Goal: Information Seeking & Learning: Learn about a topic

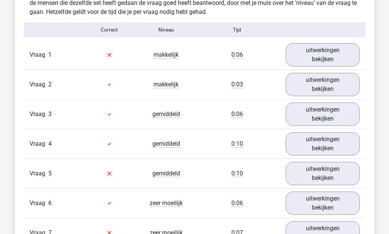
scroll to position [795, 0]
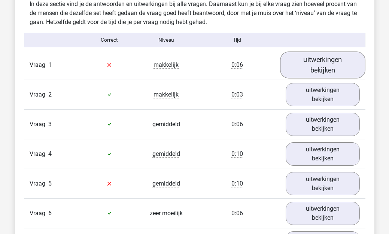
click at [334, 64] on link "uitwerkingen bekijken" at bounding box center [322, 64] width 85 height 27
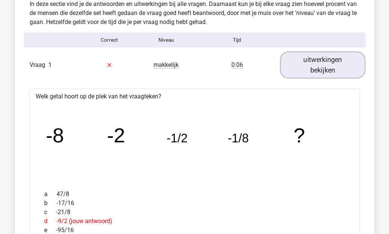
click at [335, 64] on link "uitwerkingen bekijken" at bounding box center [322, 64] width 85 height 27
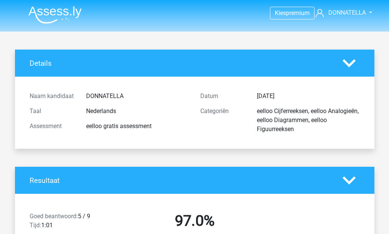
scroll to position [0, 0]
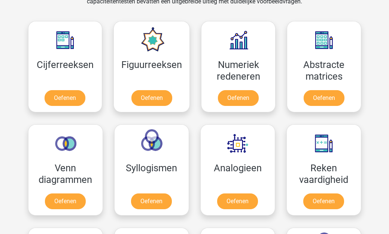
scroll to position [327, 0]
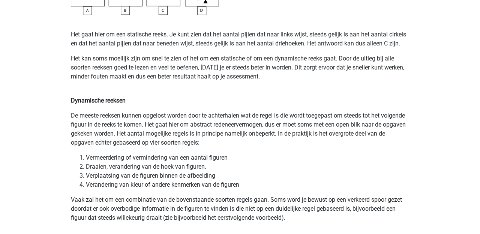
scroll to position [502, 0]
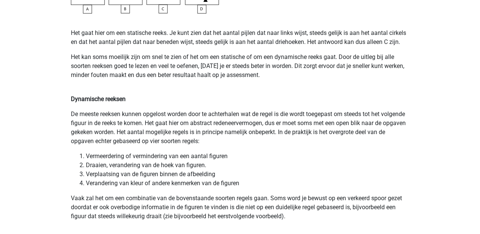
click at [377, 165] on li "Draaien, verandering van de hoek van figuren." at bounding box center [247, 164] width 323 height 9
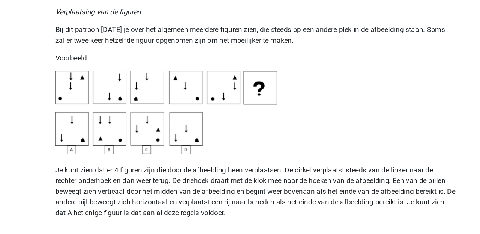
scroll to position [1115, 0]
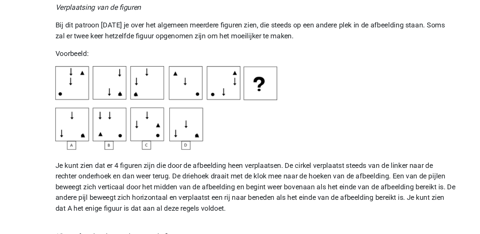
click at [71, 92] on img at bounding box center [164, 127] width 187 height 70
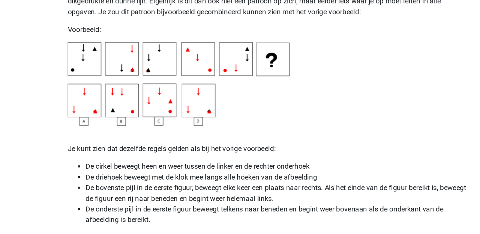
scroll to position [1381, 0]
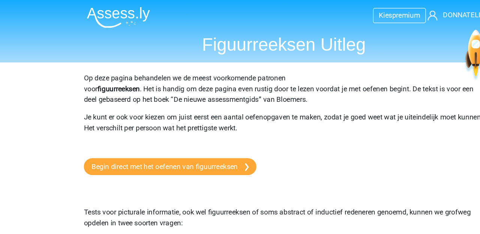
scroll to position [0, 0]
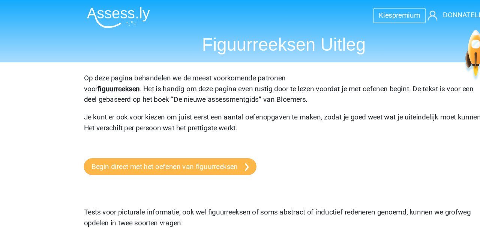
click at [156, 139] on link "Begin direct met het oefenen van figuurreeksen" at bounding box center [144, 140] width 146 height 14
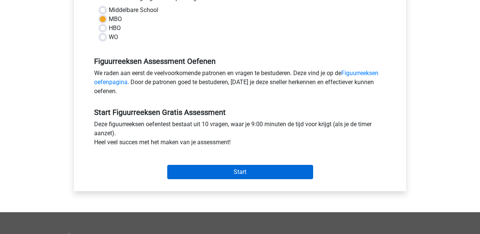
scroll to position [181, 0]
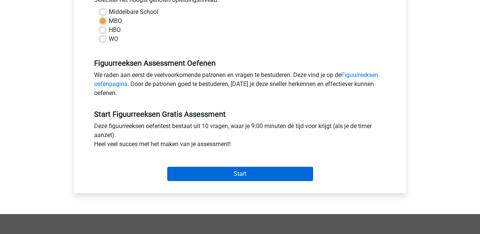
click at [245, 174] on input "Start" at bounding box center [240, 173] width 146 height 14
click at [261, 167] on input "Start" at bounding box center [240, 173] width 146 height 14
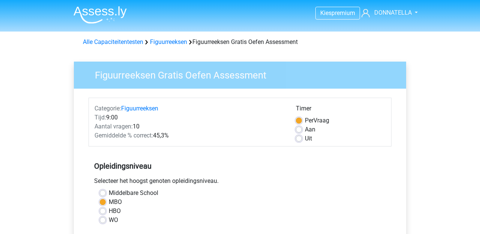
scroll to position [0, 0]
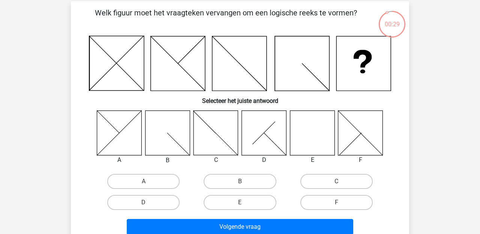
scroll to position [34, 0]
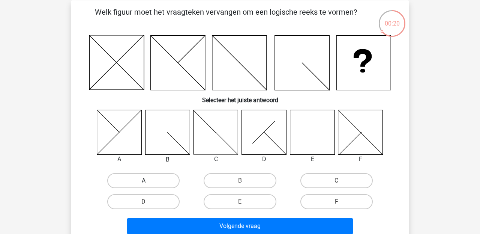
click at [167, 181] on label "A" at bounding box center [143, 180] width 72 height 15
click at [148, 181] on input "A" at bounding box center [146, 182] width 5 height 5
radio input "true"
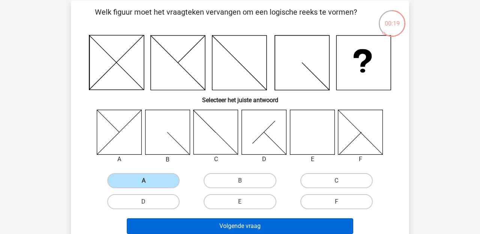
click at [196, 227] on button "Volgende vraag" at bounding box center [240, 226] width 227 height 16
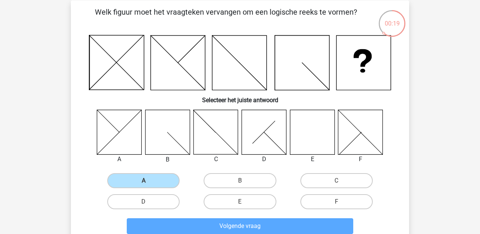
scroll to position [34, 0]
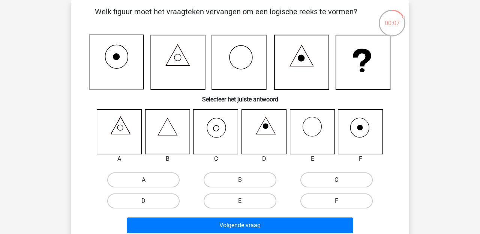
click at [334, 177] on label "C" at bounding box center [336, 179] width 72 height 15
click at [336, 180] on input "C" at bounding box center [338, 182] width 5 height 5
radio input "true"
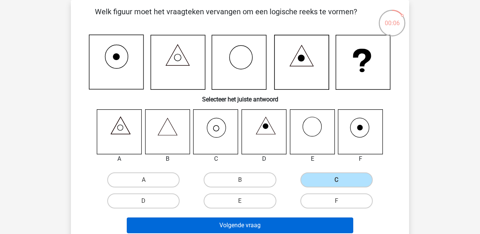
click at [295, 223] on button "Volgende vraag" at bounding box center [240, 225] width 227 height 16
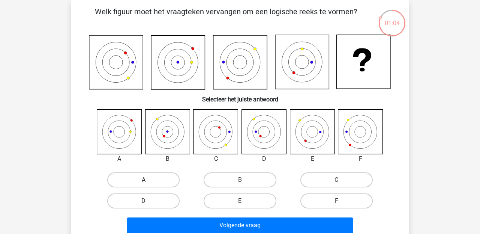
click at [140, 183] on label "A" at bounding box center [143, 179] width 72 height 15
click at [144, 183] on input "A" at bounding box center [146, 182] width 5 height 5
radio input "true"
click at [324, 182] on label "C" at bounding box center [336, 179] width 72 height 15
click at [336, 182] on input "C" at bounding box center [338, 182] width 5 height 5
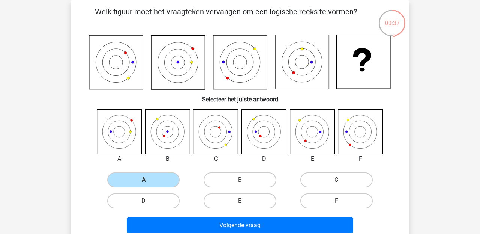
radio input "true"
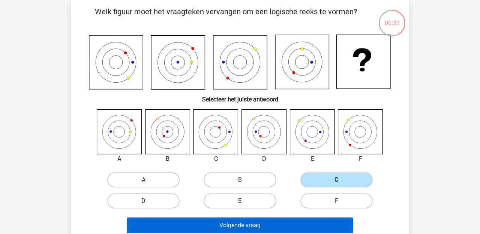
click at [301, 223] on button "Volgende vraag" at bounding box center [240, 225] width 227 height 16
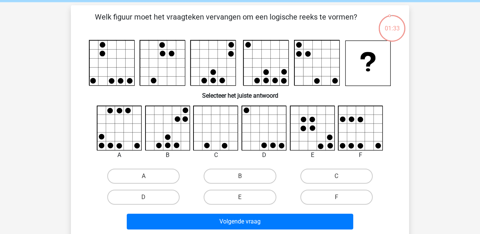
scroll to position [30, 0]
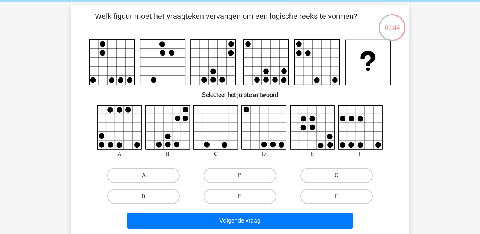
click at [174, 174] on label "A" at bounding box center [143, 175] width 72 height 15
click at [148, 175] on input "A" at bounding box center [146, 177] width 5 height 5
radio input "true"
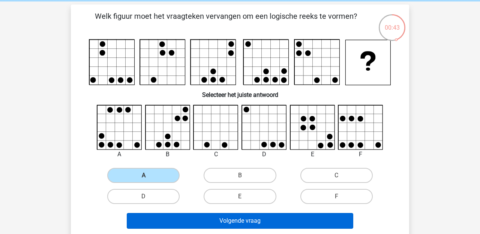
click at [227, 219] on button "Volgende vraag" at bounding box center [240, 221] width 227 height 16
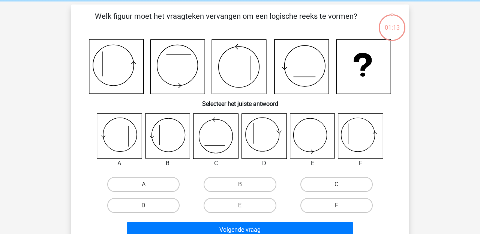
scroll to position [34, 0]
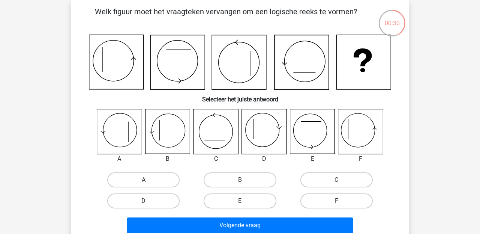
click at [228, 180] on label "B" at bounding box center [240, 179] width 72 height 15
click at [240, 180] on input "B" at bounding box center [242, 182] width 5 height 5
radio input "true"
click at [150, 181] on label "A" at bounding box center [143, 179] width 72 height 15
click at [148, 181] on input "A" at bounding box center [146, 182] width 5 height 5
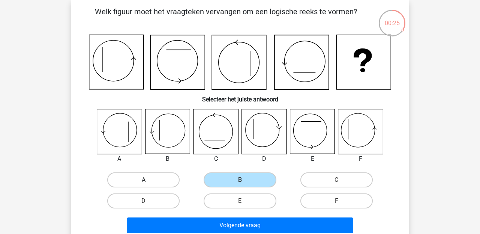
radio input "true"
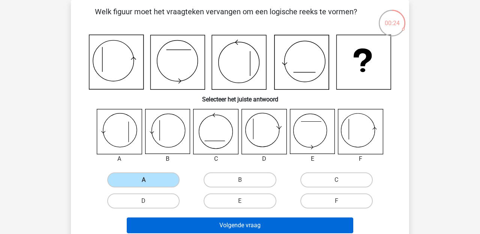
click at [179, 226] on button "Volgende vraag" at bounding box center [240, 225] width 227 height 16
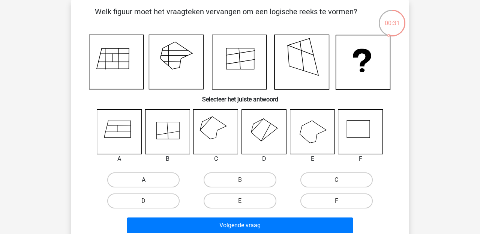
click at [137, 180] on label "A" at bounding box center [143, 179] width 72 height 15
click at [144, 180] on input "A" at bounding box center [146, 182] width 5 height 5
radio input "true"
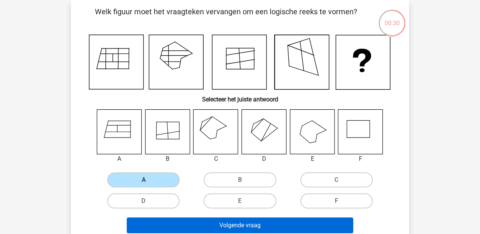
click at [214, 220] on button "Volgende vraag" at bounding box center [240, 225] width 227 height 16
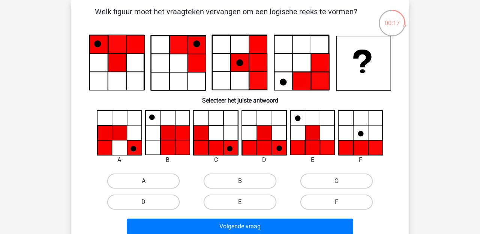
click at [163, 199] on label "D" at bounding box center [143, 201] width 72 height 15
click at [148, 202] on input "D" at bounding box center [146, 204] width 5 height 5
radio input "true"
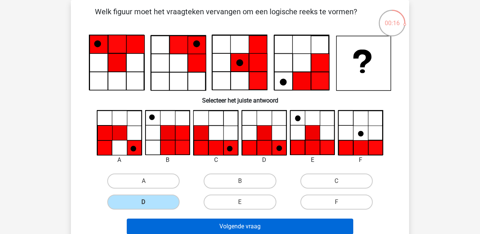
click at [186, 224] on button "Volgende vraag" at bounding box center [240, 226] width 227 height 16
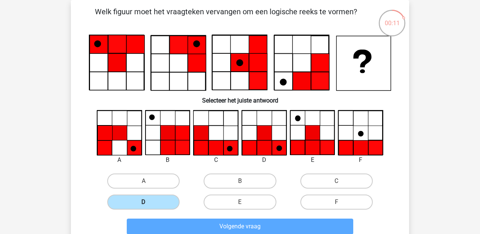
click at [138, 200] on label "D" at bounding box center [143, 201] width 72 height 15
click at [144, 202] on input "D" at bounding box center [146, 204] width 5 height 5
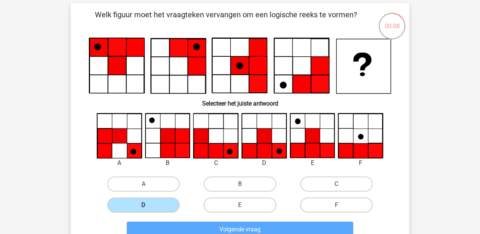
scroll to position [44, 0]
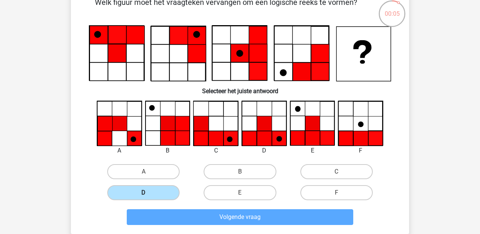
click at [141, 189] on label "D" at bounding box center [143, 192] width 72 height 15
click at [144, 192] on input "D" at bounding box center [146, 194] width 5 height 5
click at [452, 77] on div "Kies premium DONNATELLA DSABAJO18@GMAIL.COM" at bounding box center [240, 202] width 480 height 493
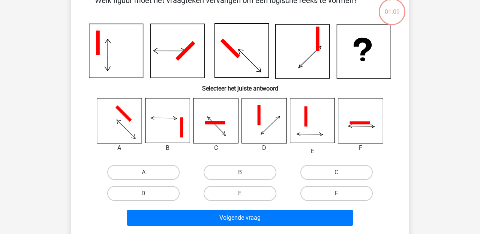
scroll to position [49, 0]
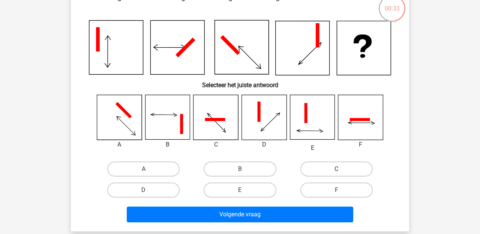
click at [347, 168] on label "C" at bounding box center [336, 168] width 72 height 15
click at [341, 169] on input "C" at bounding box center [338, 171] width 5 height 5
radio input "true"
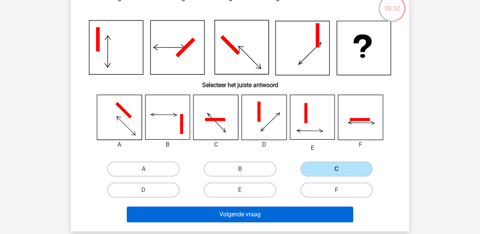
click at [294, 212] on button "Volgende vraag" at bounding box center [240, 214] width 227 height 16
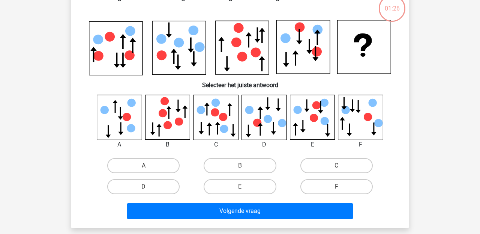
scroll to position [34, 0]
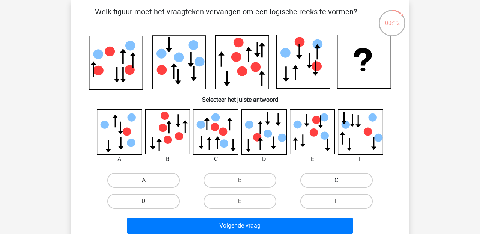
click at [346, 182] on label "C" at bounding box center [336, 179] width 72 height 15
click at [341, 182] on input "C" at bounding box center [338, 182] width 5 height 5
radio input "true"
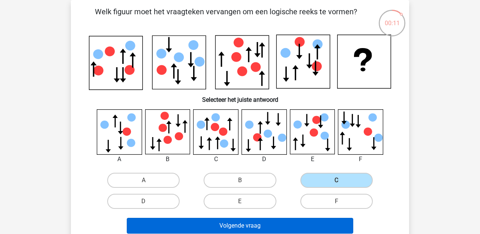
click at [328, 223] on button "Volgende vraag" at bounding box center [240, 225] width 227 height 16
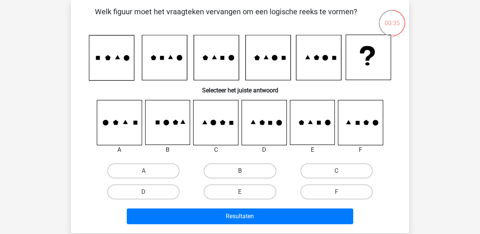
click at [261, 169] on label "B" at bounding box center [240, 170] width 72 height 15
click at [245, 171] on input "B" at bounding box center [242, 173] width 5 height 5
radio input "true"
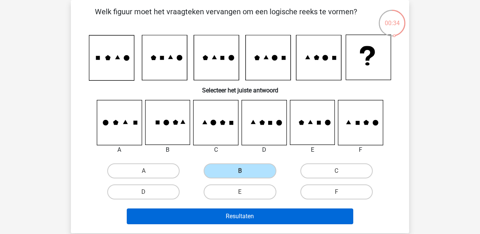
click at [315, 222] on button "Resultaten" at bounding box center [240, 216] width 227 height 16
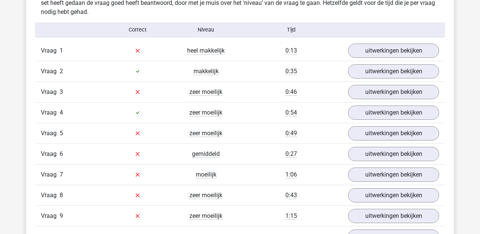
scroll to position [605, 0]
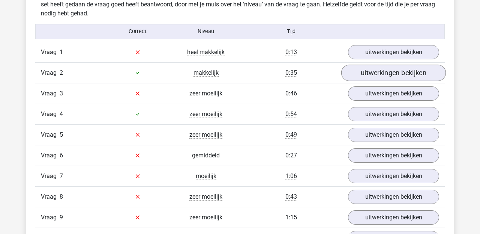
click at [402, 75] on link "uitwerkingen bekijken" at bounding box center [393, 72] width 105 height 16
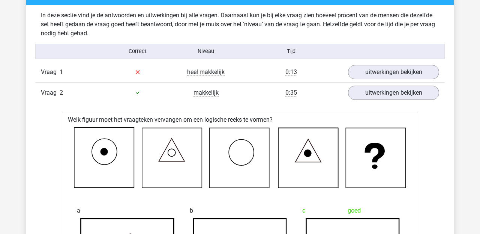
scroll to position [583, 0]
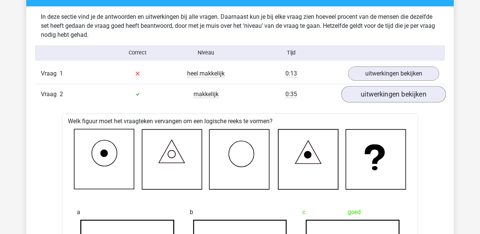
click at [410, 96] on link "uitwerkingen bekijken" at bounding box center [393, 94] width 105 height 16
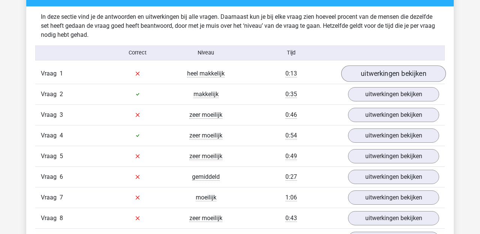
click at [405, 73] on link "uitwerkingen bekijken" at bounding box center [393, 73] width 105 height 16
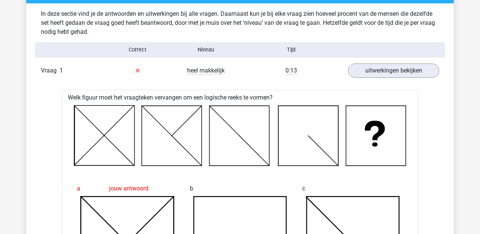
scroll to position [585, 0]
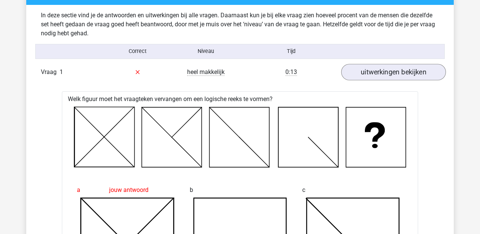
click at [405, 75] on link "uitwerkingen bekijken" at bounding box center [393, 72] width 105 height 16
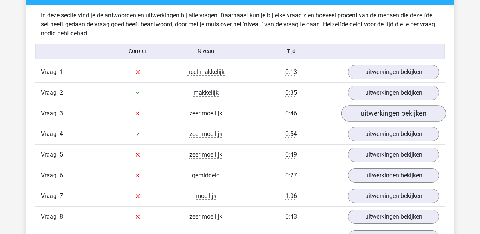
click at [406, 118] on link "uitwerkingen bekijken" at bounding box center [393, 113] width 105 height 16
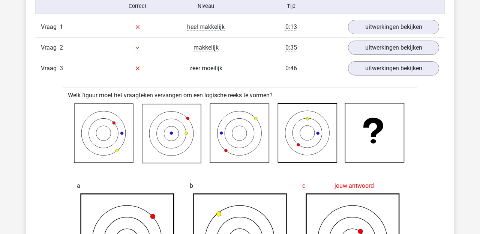
scroll to position [614, 0]
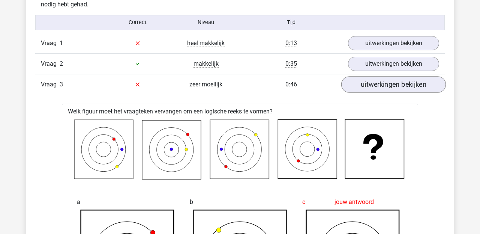
click at [403, 87] on link "uitwerkingen bekijken" at bounding box center [393, 84] width 105 height 16
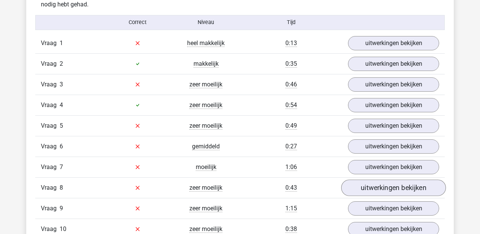
click at [385, 189] on link "uitwerkingen bekijken" at bounding box center [393, 187] width 105 height 16
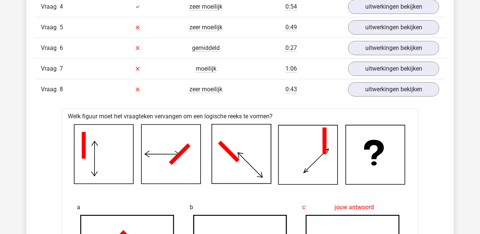
scroll to position [709, 0]
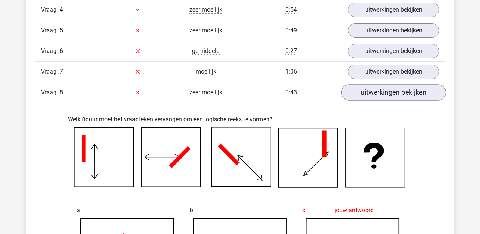
click at [407, 94] on link "uitwerkingen bekijken" at bounding box center [393, 92] width 105 height 16
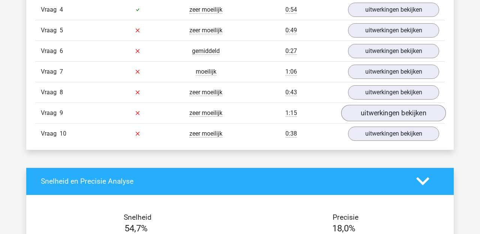
click at [405, 105] on link "uitwerkingen bekijken" at bounding box center [393, 113] width 105 height 16
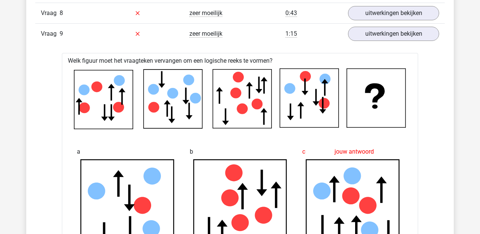
scroll to position [788, 0]
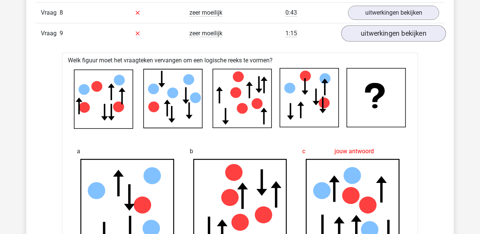
click at [403, 36] on link "uitwerkingen bekijken" at bounding box center [393, 33] width 105 height 16
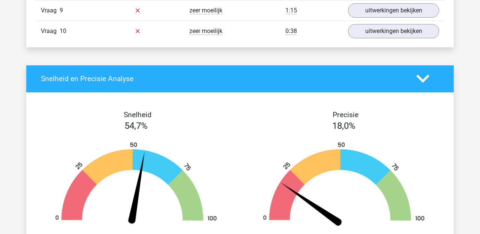
scroll to position [812, 0]
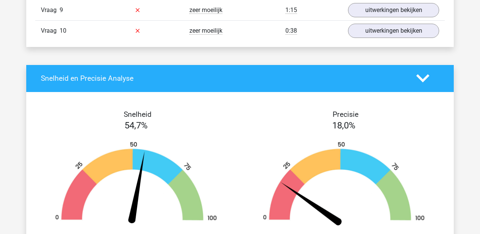
click at [430, 79] on div at bounding box center [427, 78] width 34 height 13
click at [422, 78] on icon at bounding box center [422, 78] width 13 height 13
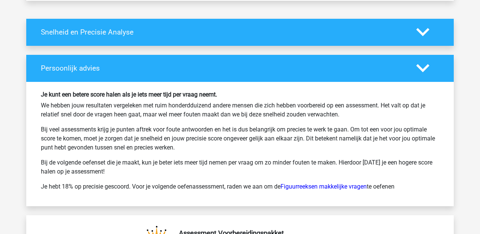
scroll to position [859, 0]
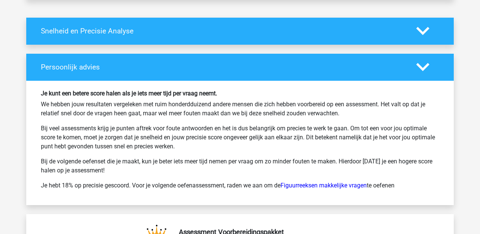
click at [427, 61] on icon at bounding box center [422, 66] width 13 height 13
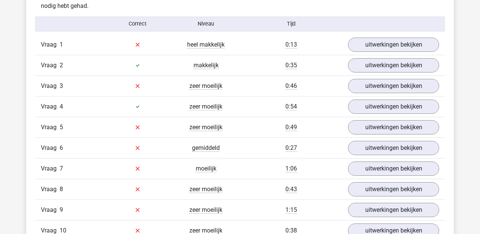
scroll to position [600, 0]
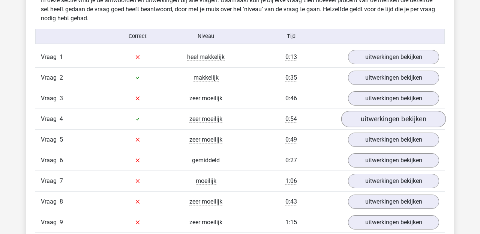
click at [391, 117] on link "uitwerkingen bekijken" at bounding box center [393, 119] width 105 height 16
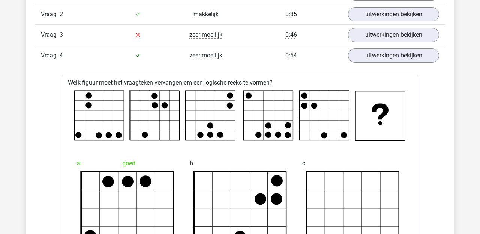
scroll to position [663, 0]
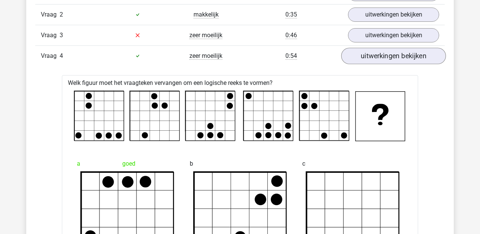
click at [407, 55] on link "uitwerkingen bekijken" at bounding box center [393, 56] width 105 height 16
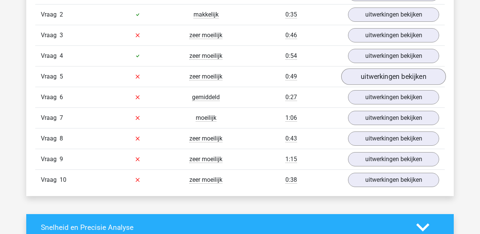
click at [403, 79] on link "uitwerkingen bekijken" at bounding box center [393, 76] width 105 height 16
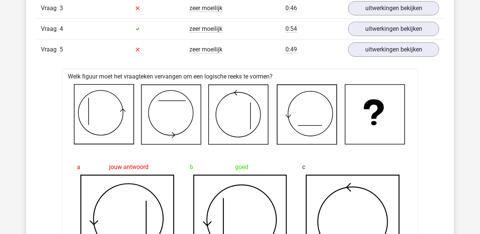
scroll to position [688, 0]
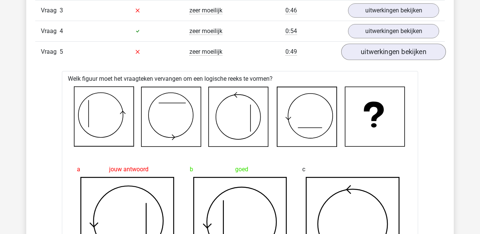
click at [419, 48] on link "uitwerkingen bekijken" at bounding box center [393, 51] width 105 height 16
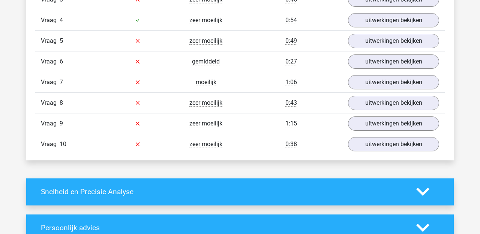
scroll to position [699, 0]
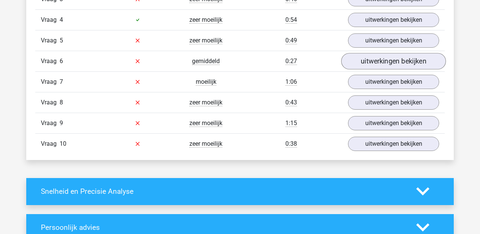
click at [398, 61] on link "uitwerkingen bekijken" at bounding box center [393, 61] width 105 height 16
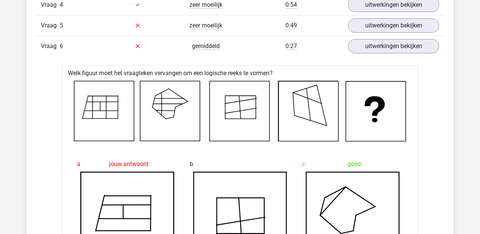
scroll to position [713, 0]
click at [389, 36] on div "Vraag 6 gemiddeld 0:27 uitwerkingen bekijken" at bounding box center [239, 46] width 409 height 21
click at [386, 51] on link "uitwerkingen bekijken" at bounding box center [393, 46] width 105 height 16
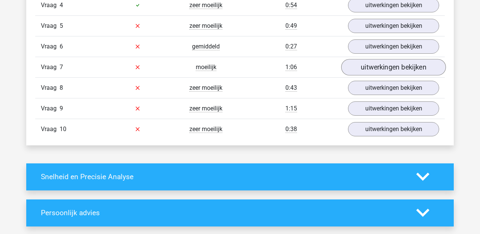
click at [390, 66] on link "uitwerkingen bekijken" at bounding box center [393, 67] width 105 height 16
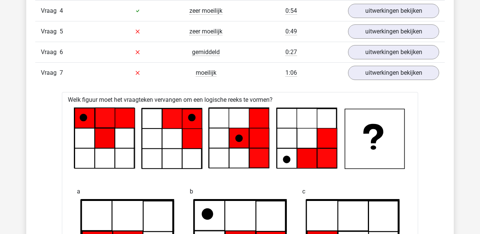
scroll to position [703, 0]
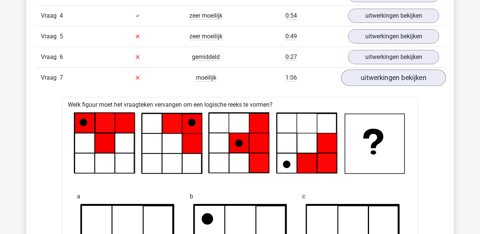
click at [376, 82] on link "uitwerkingen bekijken" at bounding box center [393, 77] width 105 height 16
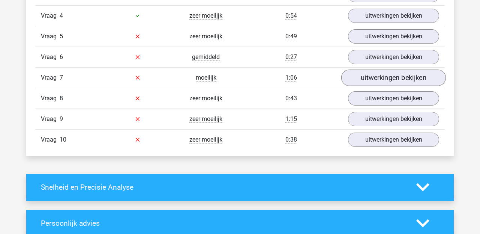
click at [372, 81] on link "uitwerkingen bekijken" at bounding box center [393, 77] width 105 height 16
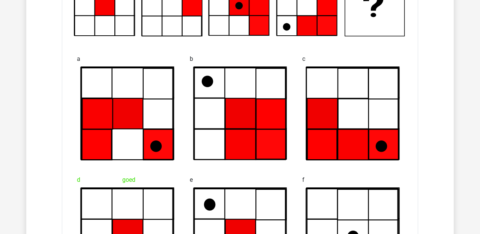
scroll to position [680, 0]
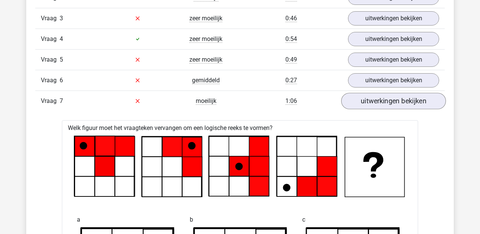
click at [358, 99] on link "uitwerkingen bekijken" at bounding box center [393, 101] width 105 height 16
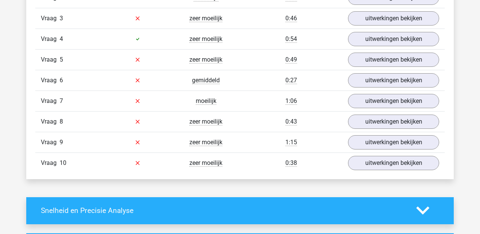
click at [380, 151] on div "Vraag 9 zeer moeilijk 1:15 uitwerkingen bekijken" at bounding box center [239, 142] width 409 height 21
click at [378, 143] on link "uitwerkingen bekijken" at bounding box center [393, 142] width 105 height 16
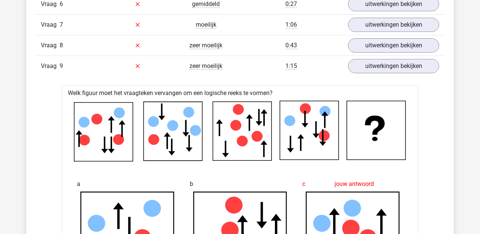
scroll to position [755, 0]
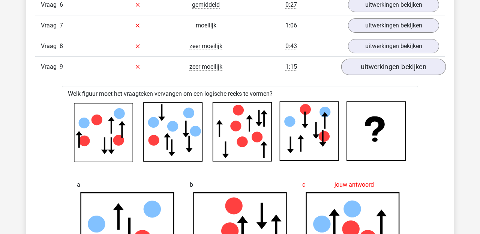
click at [393, 62] on link "uitwerkingen bekijken" at bounding box center [393, 66] width 105 height 16
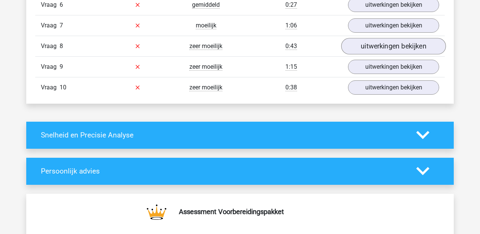
click at [391, 48] on link "uitwerkingen bekijken" at bounding box center [393, 46] width 105 height 16
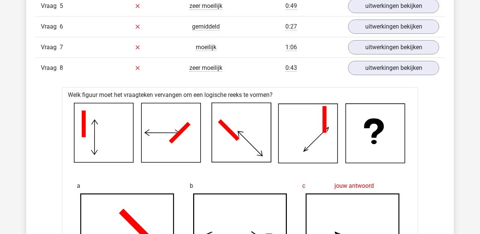
scroll to position [722, 0]
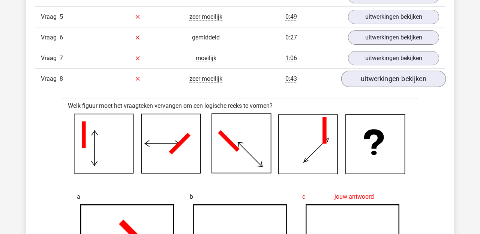
click at [395, 78] on link "uitwerkingen bekijken" at bounding box center [393, 78] width 105 height 16
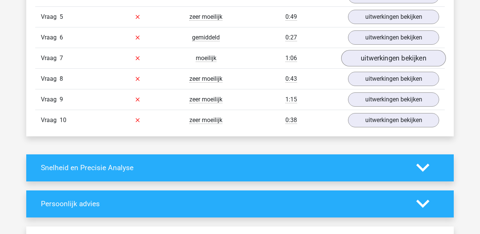
click at [391, 62] on link "uitwerkingen bekijken" at bounding box center [393, 58] width 105 height 16
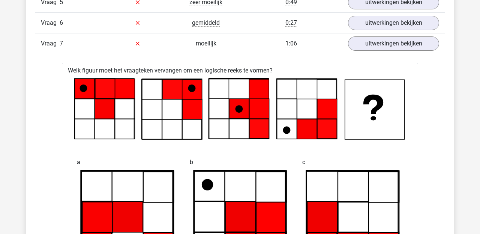
scroll to position [729, 0]
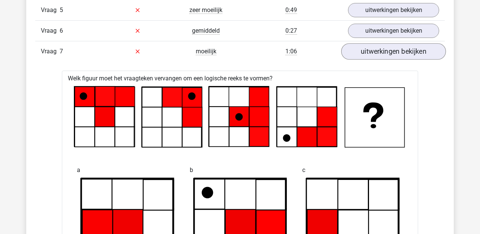
click at [400, 51] on link "uitwerkingen bekijken" at bounding box center [393, 51] width 105 height 16
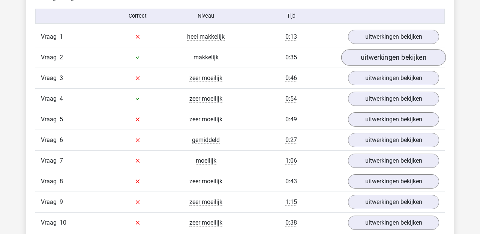
scroll to position [625, 0]
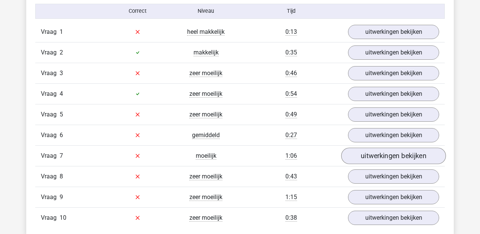
click at [379, 157] on link "uitwerkingen bekijken" at bounding box center [393, 155] width 105 height 16
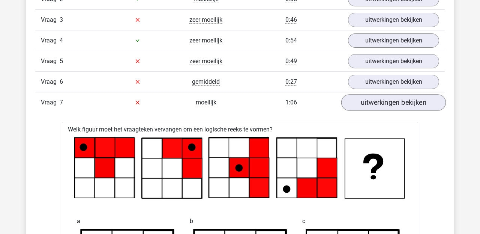
scroll to position [660, 0]
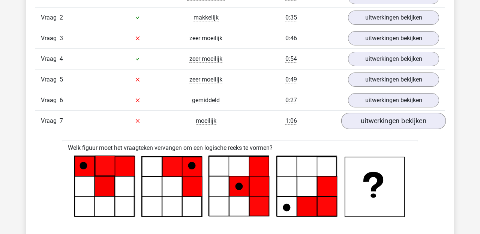
click at [379, 119] on link "uitwerkingen bekijken" at bounding box center [393, 120] width 105 height 16
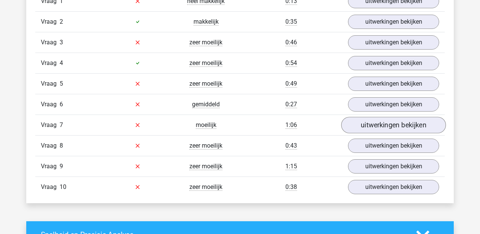
scroll to position [656, 0]
click at [394, 150] on link "uitwerkingen bekijken" at bounding box center [393, 145] width 105 height 16
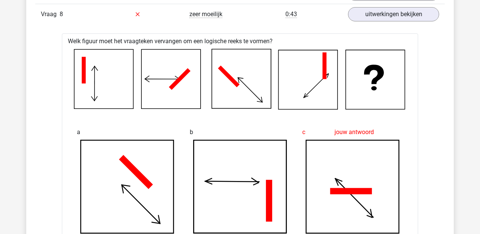
scroll to position [787, 0]
click at [430, 15] on link "uitwerkingen bekijken" at bounding box center [393, 14] width 105 height 16
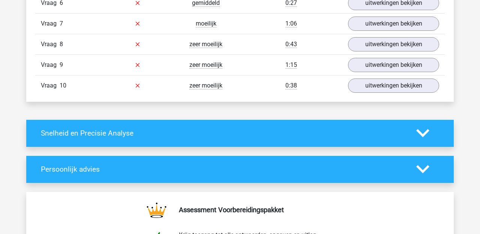
scroll to position [756, 0]
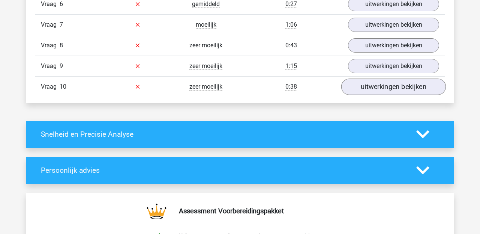
click at [392, 84] on link "uitwerkingen bekijken" at bounding box center [393, 86] width 105 height 16
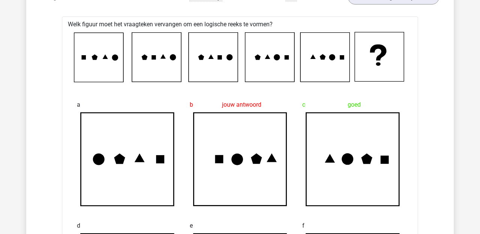
scroll to position [846, 0]
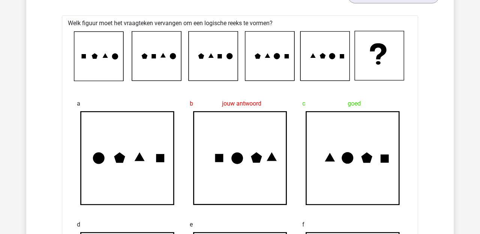
click at [154, 57] on icon at bounding box center [154, 56] width 4 height 4
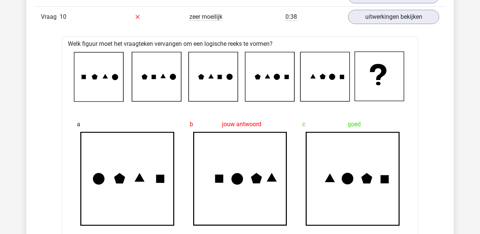
scroll to position [836, 0]
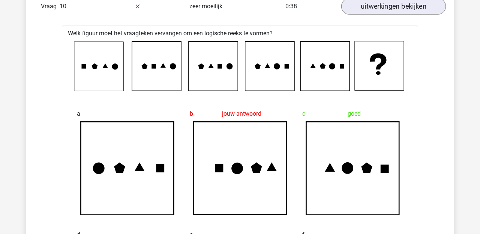
click at [402, 6] on link "uitwerkingen bekijken" at bounding box center [393, 6] width 105 height 16
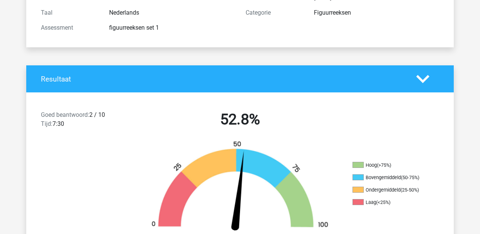
scroll to position [100, 0]
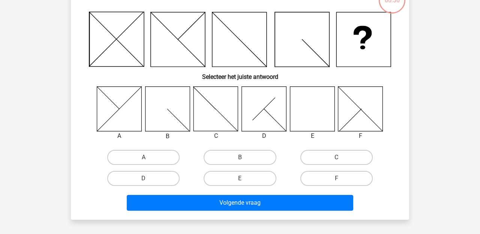
scroll to position [58, 0]
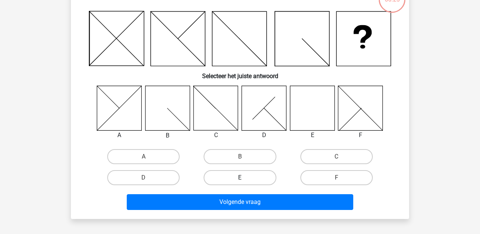
click at [259, 171] on label "E" at bounding box center [240, 177] width 72 height 15
click at [245, 177] on input "E" at bounding box center [242, 179] width 5 height 5
radio input "true"
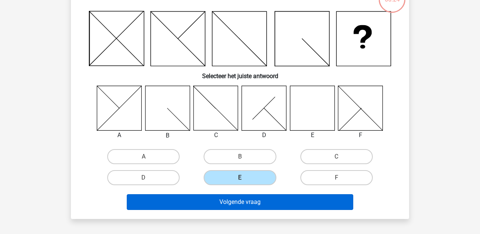
click at [265, 208] on button "Volgende vraag" at bounding box center [240, 202] width 227 height 16
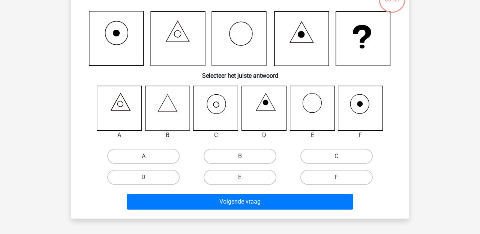
scroll to position [34, 0]
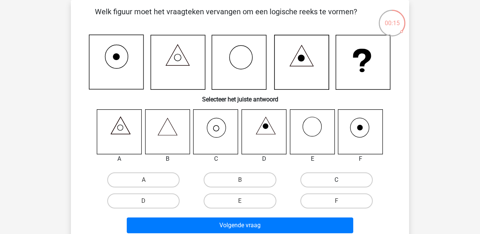
click at [318, 181] on label "C" at bounding box center [336, 179] width 72 height 15
click at [336, 181] on input "C" at bounding box center [338, 182] width 5 height 5
radio input "true"
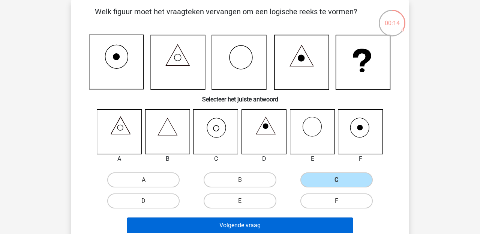
click at [273, 220] on button "Volgende vraag" at bounding box center [240, 225] width 227 height 16
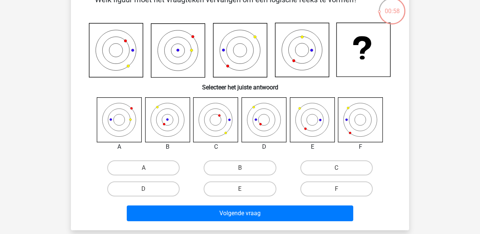
scroll to position [36, 0]
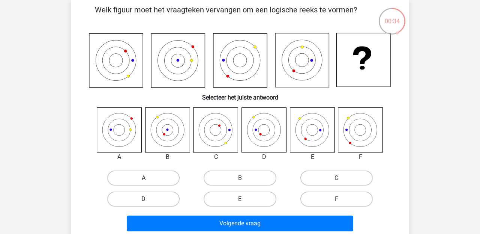
click at [153, 200] on label "D" at bounding box center [143, 198] width 72 height 15
click at [148, 200] on input "D" at bounding box center [146, 201] width 5 height 5
radio input "true"
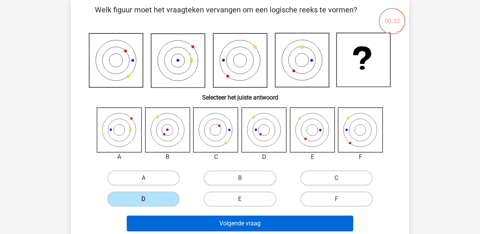
click at [175, 221] on button "Volgende vraag" at bounding box center [240, 223] width 227 height 16
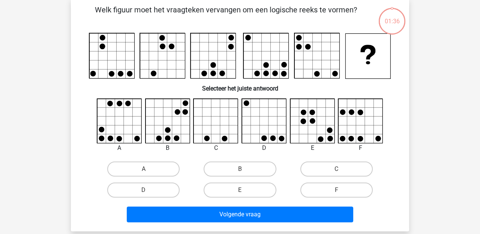
scroll to position [34, 0]
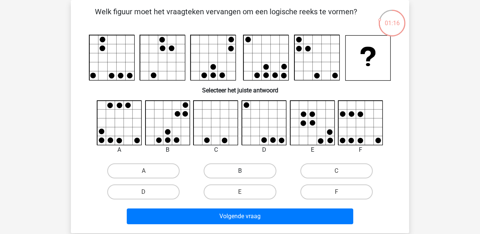
click at [235, 170] on label "B" at bounding box center [240, 170] width 72 height 15
click at [240, 171] on input "B" at bounding box center [242, 173] width 5 height 5
radio input "true"
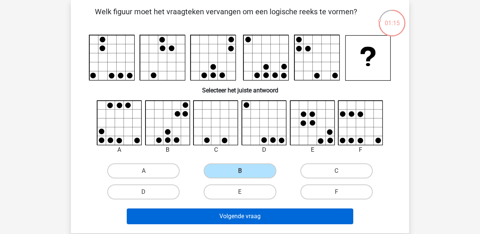
click at [235, 218] on button "Volgende vraag" at bounding box center [240, 216] width 227 height 16
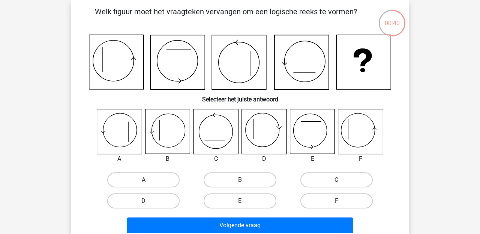
click at [224, 180] on label "B" at bounding box center [240, 179] width 72 height 15
click at [240, 180] on input "B" at bounding box center [242, 182] width 5 height 5
radio input "true"
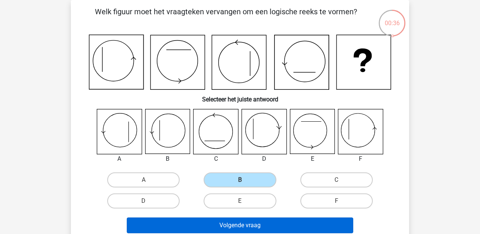
click at [213, 222] on button "Volgende vraag" at bounding box center [240, 225] width 227 height 16
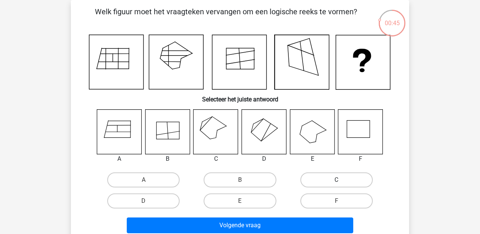
click at [328, 177] on label "C" at bounding box center [336, 179] width 72 height 15
click at [336, 180] on input "C" at bounding box center [338, 182] width 5 height 5
radio input "true"
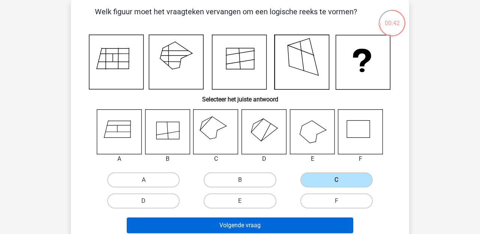
click at [193, 226] on button "Volgende vraag" at bounding box center [240, 225] width 227 height 16
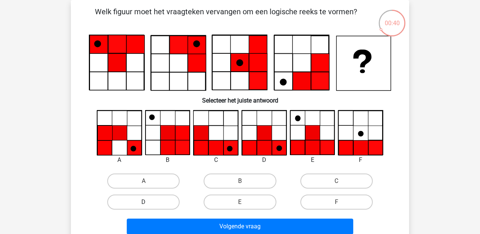
click at [157, 199] on label "D" at bounding box center [143, 201] width 72 height 15
click at [148, 202] on input "D" at bounding box center [146, 204] width 5 height 5
radio input "true"
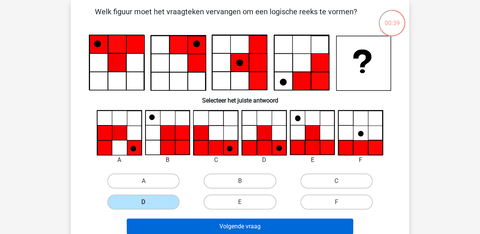
click at [189, 224] on button "Volgende vraag" at bounding box center [240, 226] width 227 height 16
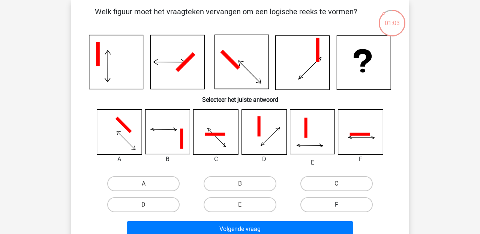
click at [315, 200] on label "F" at bounding box center [336, 204] width 72 height 15
click at [336, 204] on input "F" at bounding box center [338, 206] width 5 height 5
radio input "true"
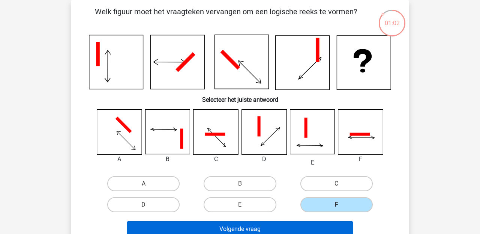
click at [291, 226] on button "Volgende vraag" at bounding box center [240, 229] width 227 height 16
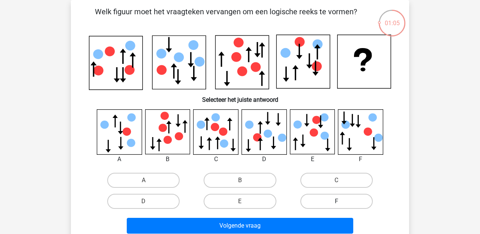
click at [330, 200] on label "F" at bounding box center [336, 200] width 72 height 15
click at [336, 201] on input "F" at bounding box center [338, 203] width 5 height 5
radio input "true"
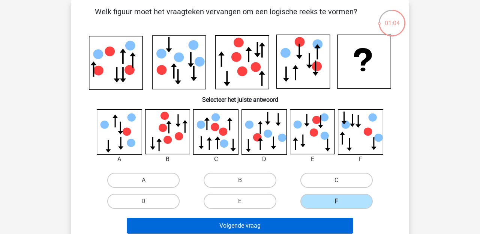
click at [313, 223] on button "Volgende vraag" at bounding box center [240, 225] width 227 height 16
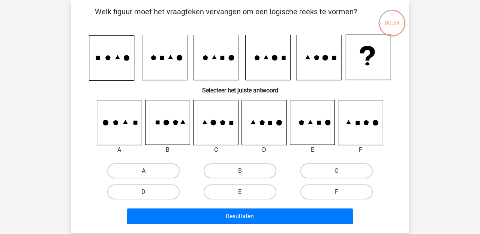
click at [319, 179] on div "C" at bounding box center [336, 170] width 96 height 21
click at [320, 177] on label "C" at bounding box center [336, 170] width 72 height 15
click at [336, 175] on input "C" at bounding box center [338, 173] width 5 height 5
radio input "true"
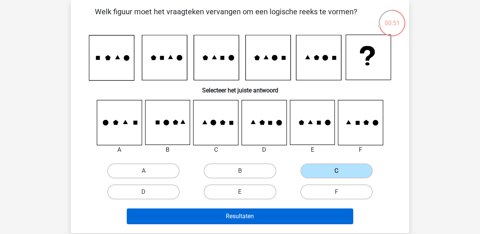
click at [268, 214] on button "Resultaten" at bounding box center [240, 216] width 227 height 16
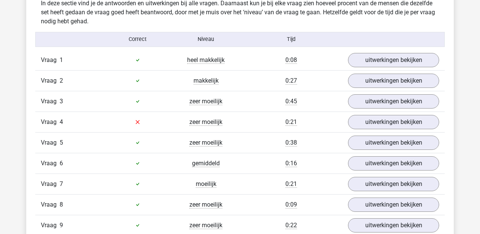
scroll to position [611, 0]
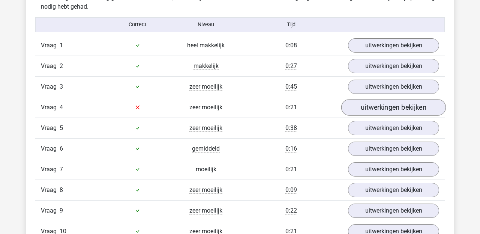
click at [384, 112] on link "uitwerkingen bekijken" at bounding box center [393, 107] width 105 height 16
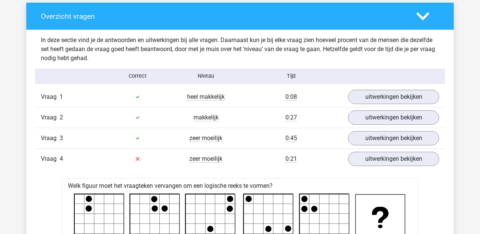
scroll to position [554, 0]
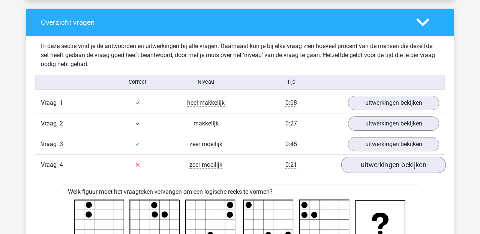
click at [395, 170] on link "uitwerkingen bekijken" at bounding box center [393, 164] width 105 height 16
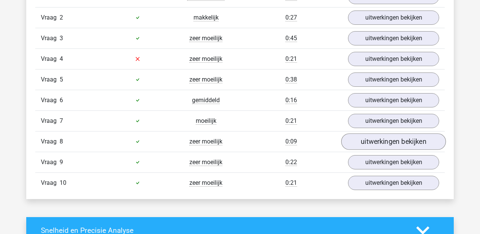
scroll to position [661, 0]
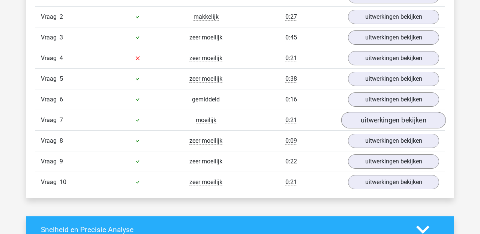
click at [366, 121] on link "uitwerkingen bekijken" at bounding box center [393, 120] width 105 height 16
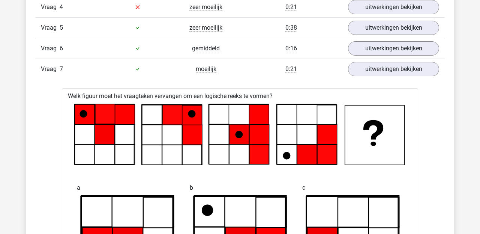
scroll to position [699, 0]
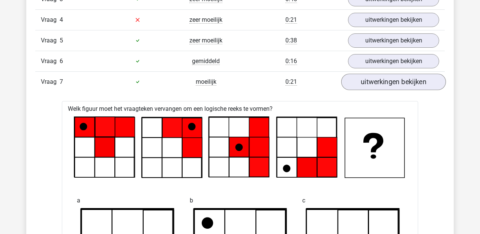
click at [407, 76] on link "uitwerkingen bekijken" at bounding box center [393, 81] width 105 height 16
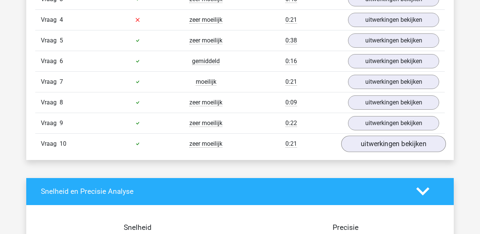
click at [382, 143] on link "uitwerkingen bekijken" at bounding box center [393, 143] width 105 height 16
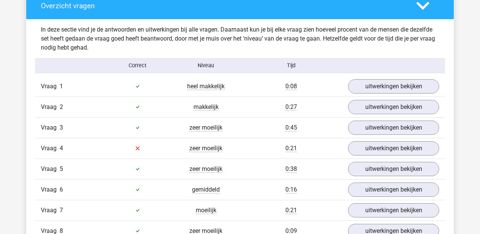
scroll to position [570, 0]
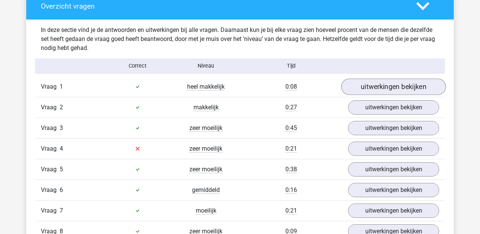
click at [376, 88] on link "uitwerkingen bekijken" at bounding box center [393, 86] width 105 height 16
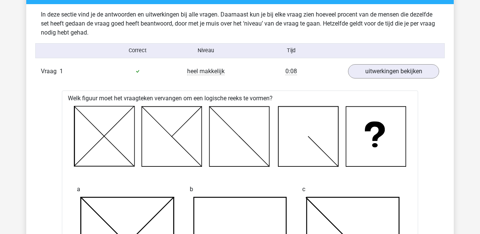
scroll to position [578, 0]
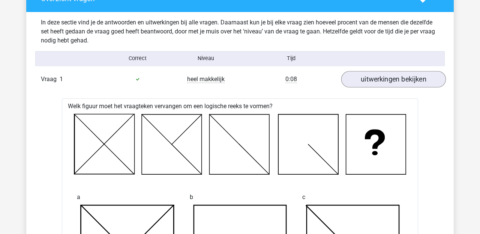
click at [386, 77] on link "uitwerkingen bekijken" at bounding box center [393, 79] width 105 height 16
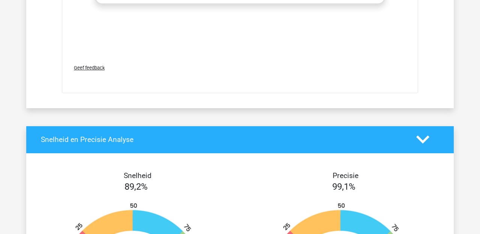
scroll to position [1381, 0]
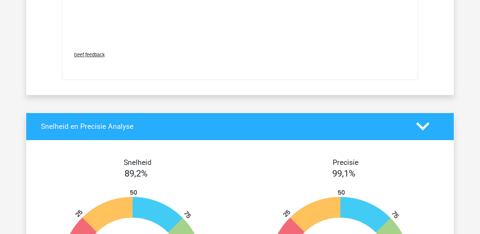
click at [426, 115] on div "Snelheid en Precisie Analyse" at bounding box center [239, 126] width 427 height 27
click at [419, 126] on polygon at bounding box center [422, 126] width 13 height 8
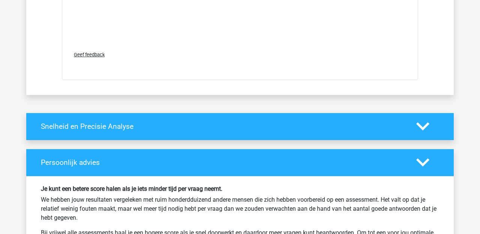
click at [431, 153] on div "Persoonlijk advies" at bounding box center [239, 162] width 427 height 27
click at [418, 166] on icon at bounding box center [422, 162] width 13 height 13
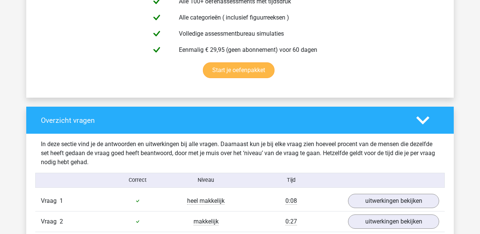
scroll to position [452, 0]
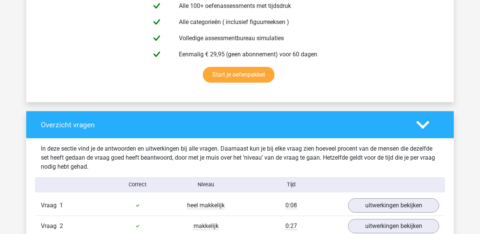
click at [421, 120] on icon at bounding box center [422, 124] width 13 height 13
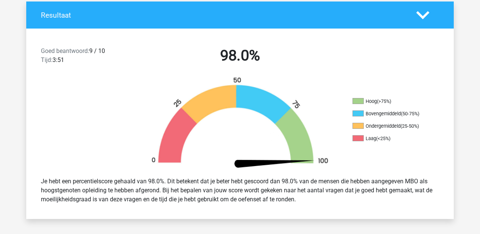
scroll to position [162, 0]
click at [424, 17] on polygon at bounding box center [422, 15] width 13 height 8
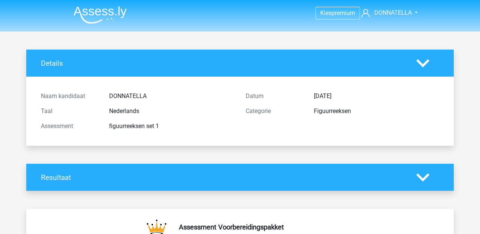
scroll to position [0, 0]
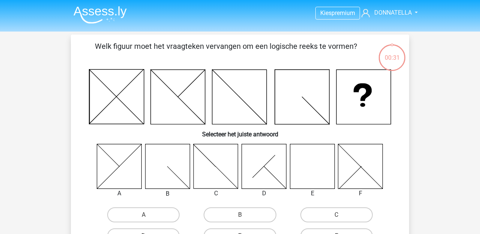
scroll to position [34, 0]
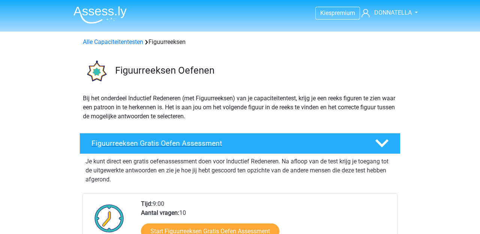
drag, startPoint x: 379, startPoint y: 143, endPoint x: 375, endPoint y: 137, distance: 7.7
click at [379, 142] on polygon at bounding box center [381, 143] width 13 height 8
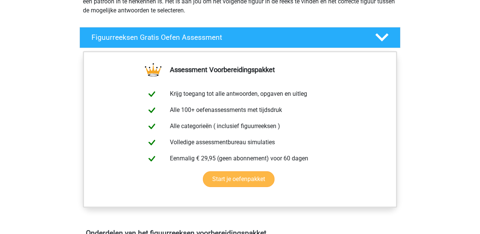
scroll to position [104, 0]
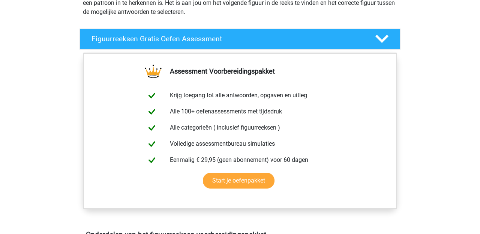
click at [385, 36] on icon at bounding box center [381, 38] width 13 height 13
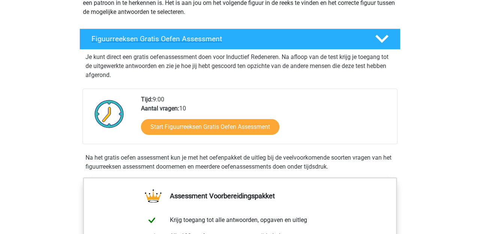
click at [385, 37] on polygon at bounding box center [381, 39] width 13 height 8
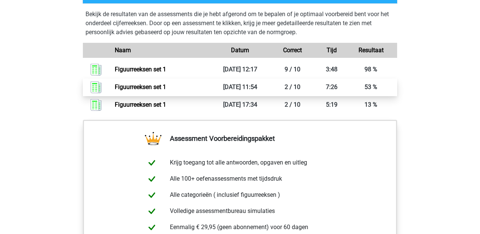
scroll to position [421, 0]
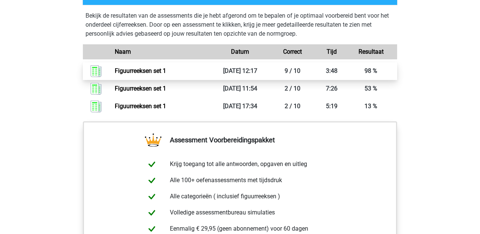
click at [166, 74] on link "Figuurreeksen set 1" at bounding box center [140, 70] width 51 height 7
